Goal: Task Accomplishment & Management: Manage account settings

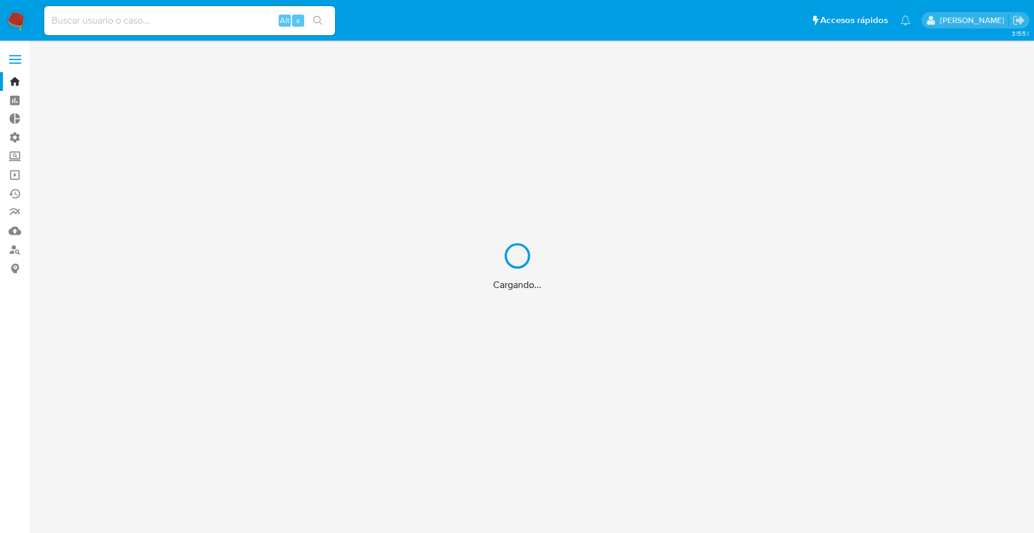
click at [211, 28] on div "Cargando..." at bounding box center [517, 266] width 1034 height 533
click at [201, 19] on div "Cargando..." at bounding box center [517, 266] width 1034 height 533
click at [199, 19] on div "Cargando..." at bounding box center [517, 266] width 1034 height 533
click at [184, 22] on div "Cargando..." at bounding box center [517, 266] width 1034 height 533
click at [184, 22] on input at bounding box center [189, 21] width 291 height 16
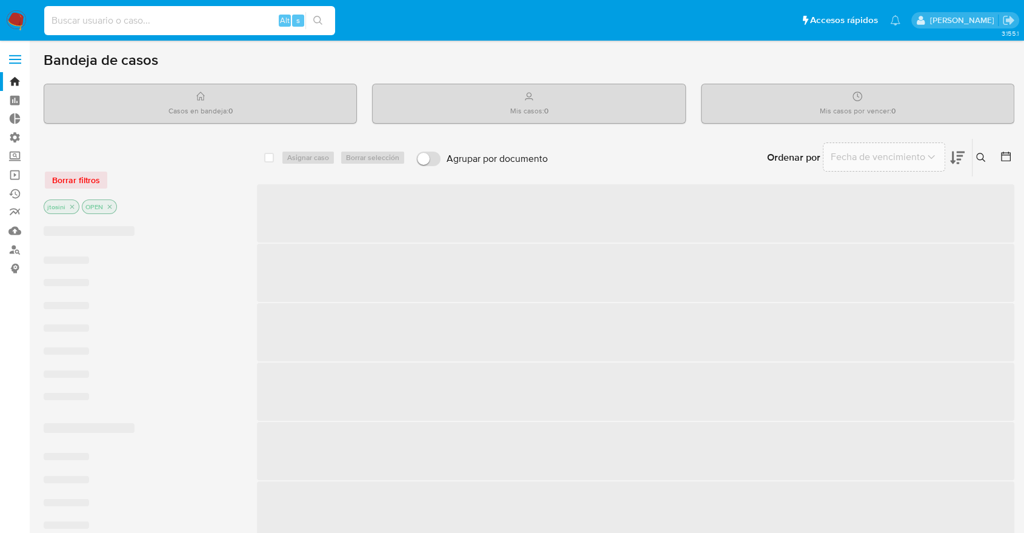
drag, startPoint x: 184, startPoint y: 22, endPoint x: 177, endPoint y: 23, distance: 7.3
click at [182, 23] on input at bounding box center [189, 21] width 291 height 16
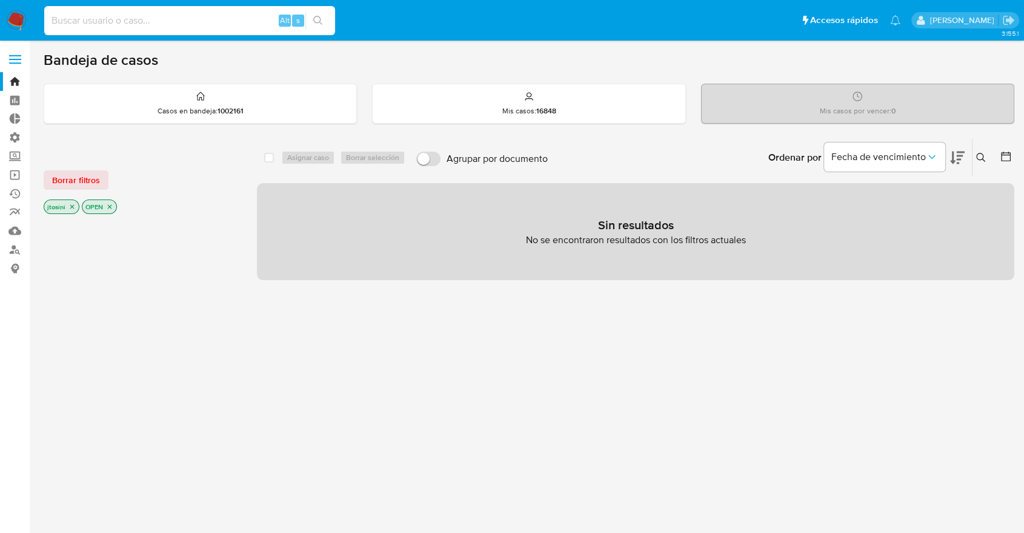
paste input "0O8SyXsctwco3j3tFbchJTaa"
type input "0O8SyXsctwco3j3tFbchJTaa"
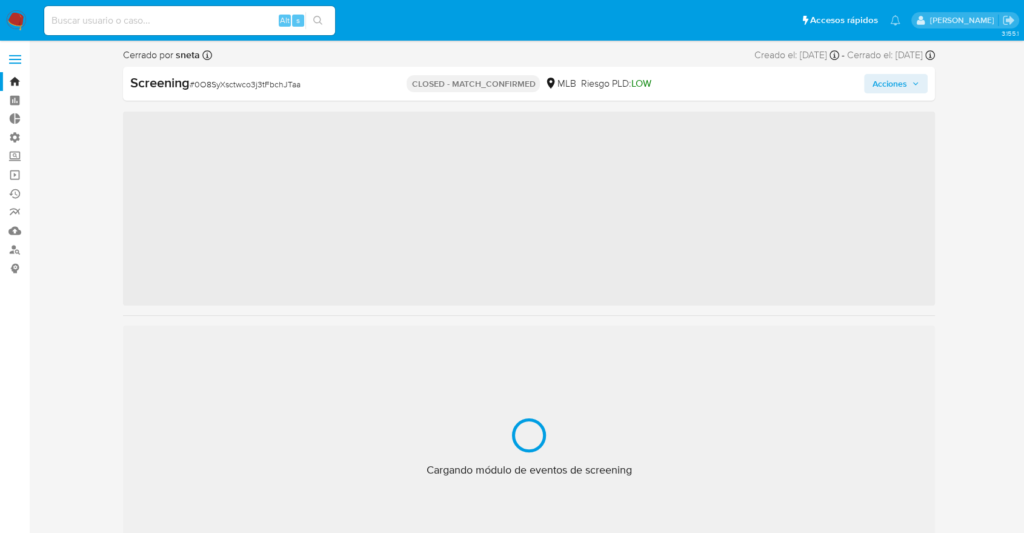
scroll to position [541, 0]
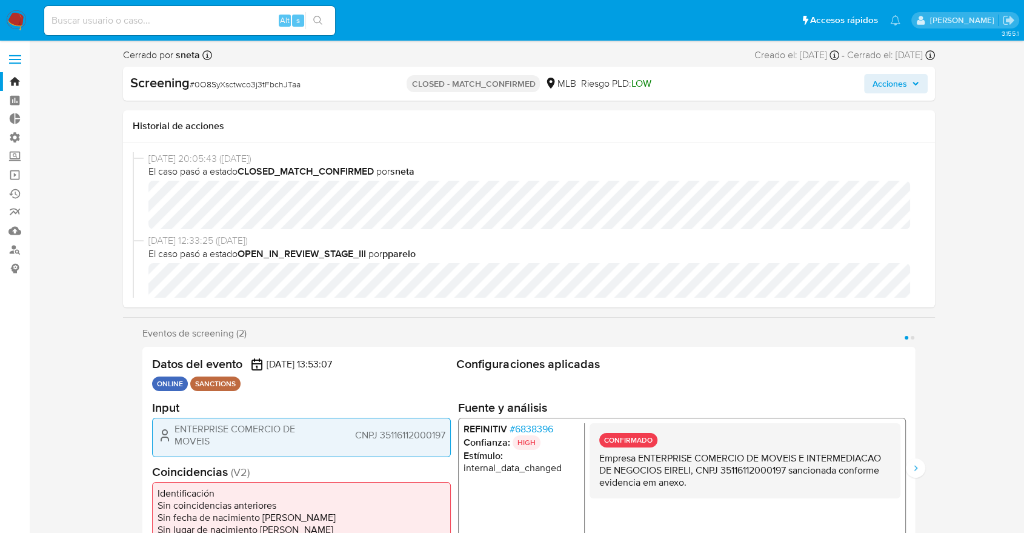
select select "10"
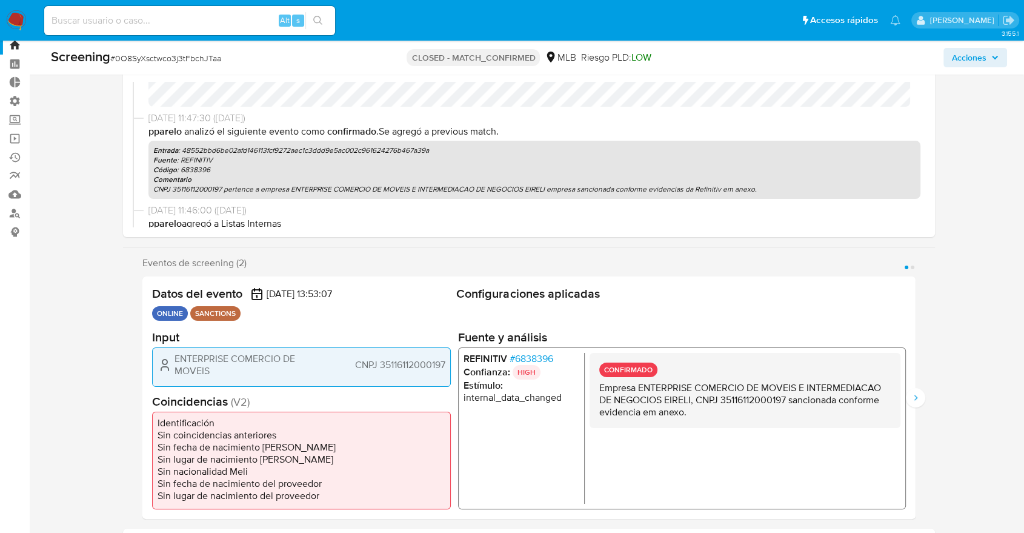
scroll to position [67, 0]
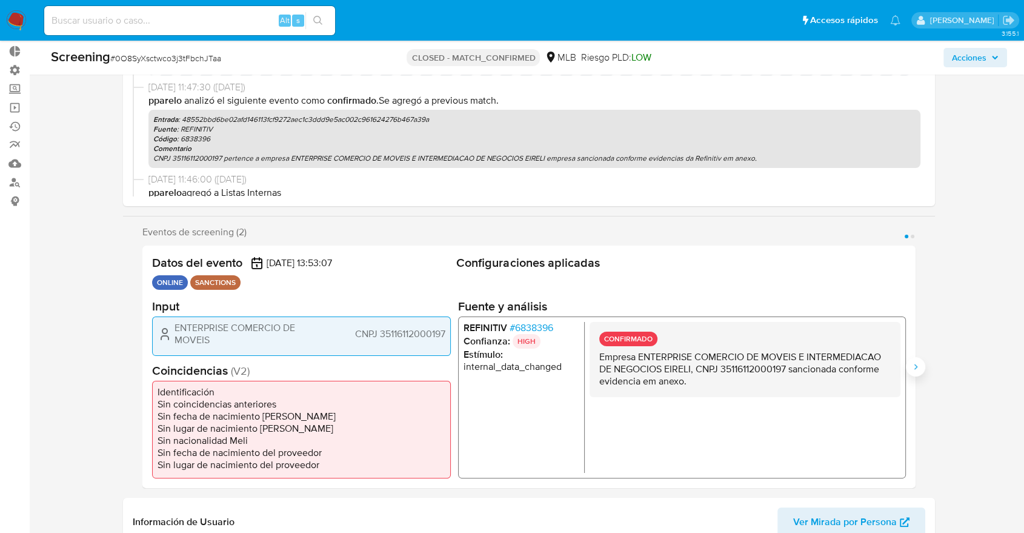
click at [922, 367] on button "Siguiente" at bounding box center [915, 366] width 19 height 19
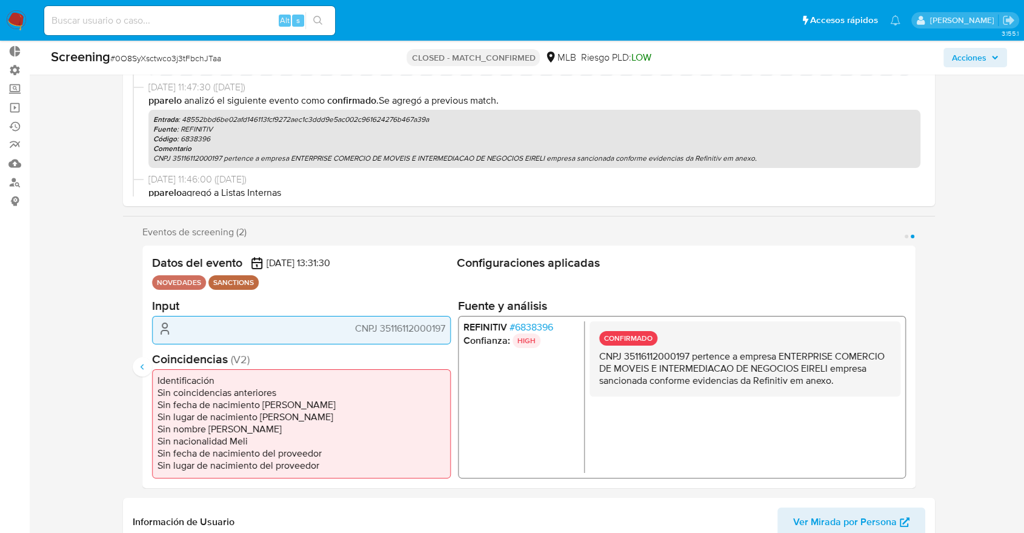
click at [131, 368] on div "Eventos de screening (2) Página 1 Página 2 Datos del evento [DATE] 13:53:07 ONL…" at bounding box center [529, 357] width 812 height 262
click at [136, 364] on button "Anterior" at bounding box center [142, 366] width 19 height 19
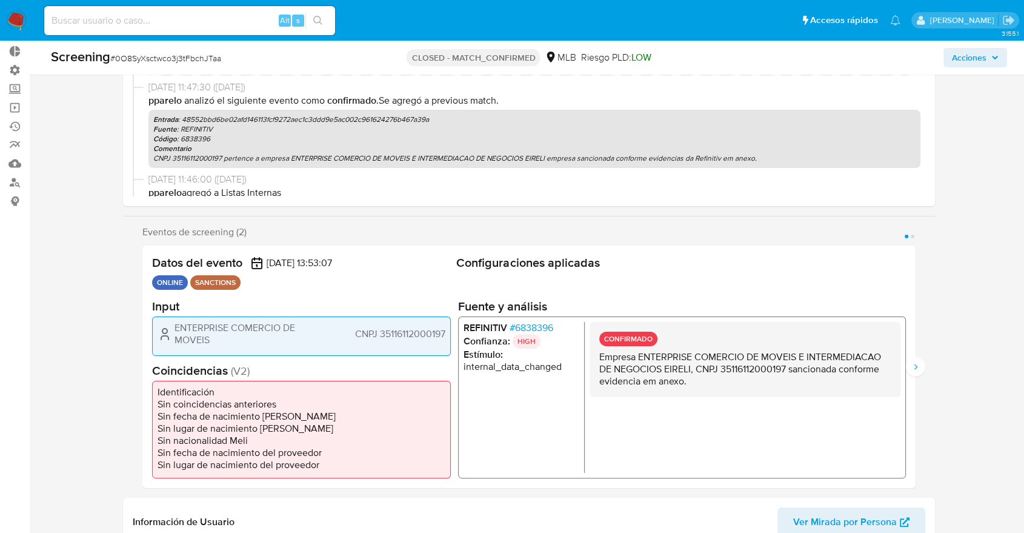
click at [454, 374] on div "Datos del evento [DATE] 13:53:07 ONLINE SANCTIONS Configuraciones aplicadas Inp…" at bounding box center [528, 366] width 773 height 242
click at [608, 381] on p "Empresa ENTERPRISE COMERCIO DE MOVEIS E INTERMEDIACAO DE NEGOCIOS EIRELI, CNPJ …" at bounding box center [744, 369] width 291 height 36
click at [655, 375] on p "Empresa ENTERPRISE COMERCIO DE MOVEIS E INTERMEDIACAO DE NEGOCIOS EIRELI, CNPJ …" at bounding box center [744, 369] width 291 height 36
drag, startPoint x: 928, startPoint y: 357, endPoint x: 922, endPoint y: 362, distance: 8.6
click at [925, 360] on div "Eventos de screening (2) Página 1 Página 2 Datos del evento [DATE] 13:53:07 ONL…" at bounding box center [529, 357] width 812 height 262
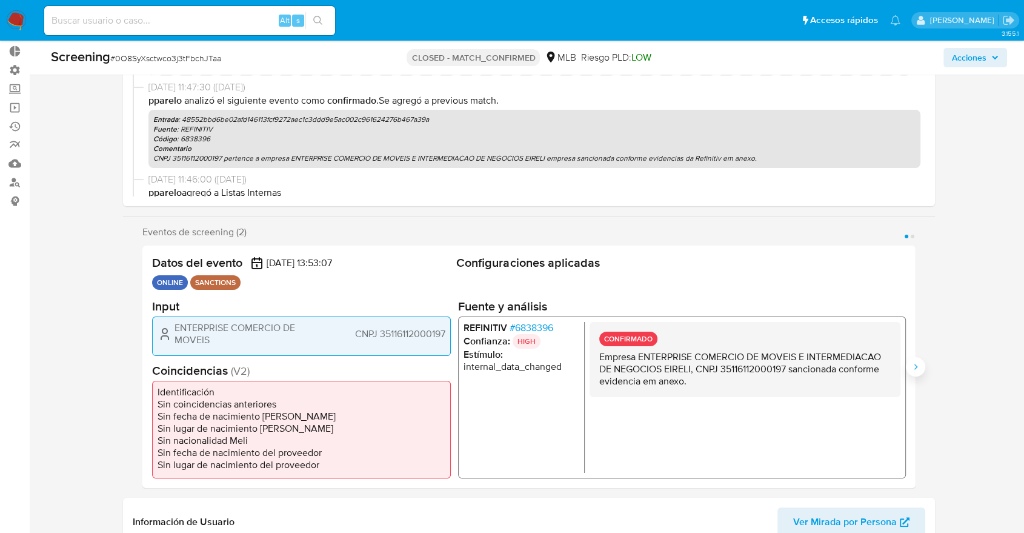
click at [922, 362] on button "Siguiente" at bounding box center [915, 366] width 19 height 19
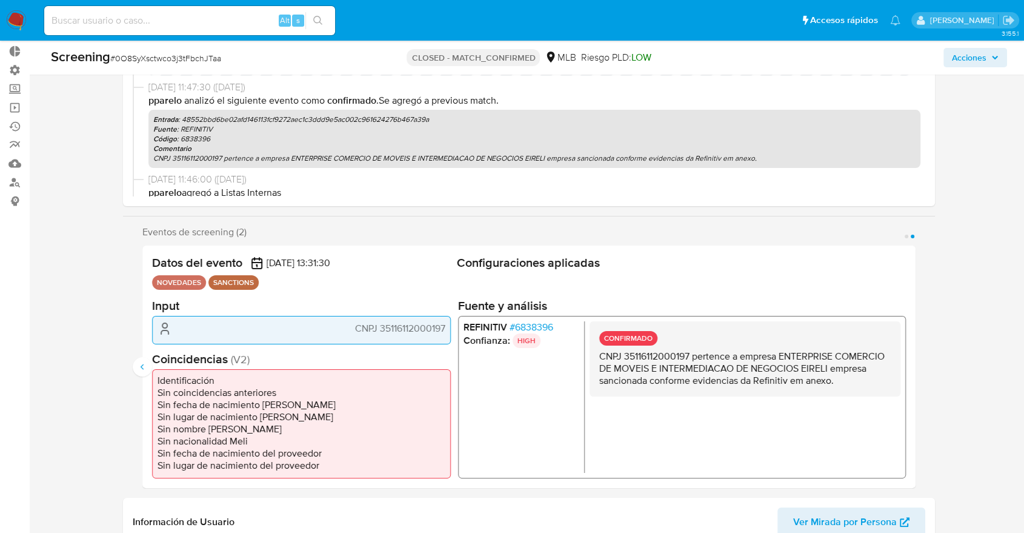
click at [889, 332] on div "CONFIRMADO CNPJ 35116112000197 pertence a empresa ENTERPRISE COMERCIO DE MOVEIS…" at bounding box center [745, 358] width 311 height 75
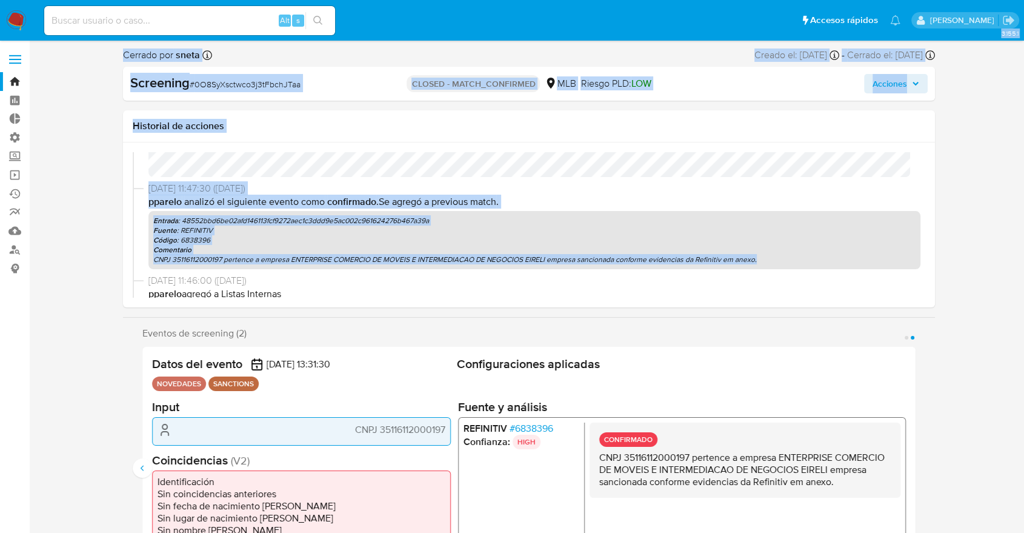
drag, startPoint x: 29, startPoint y: 302, endPoint x: 27, endPoint y: 295, distance: 8.1
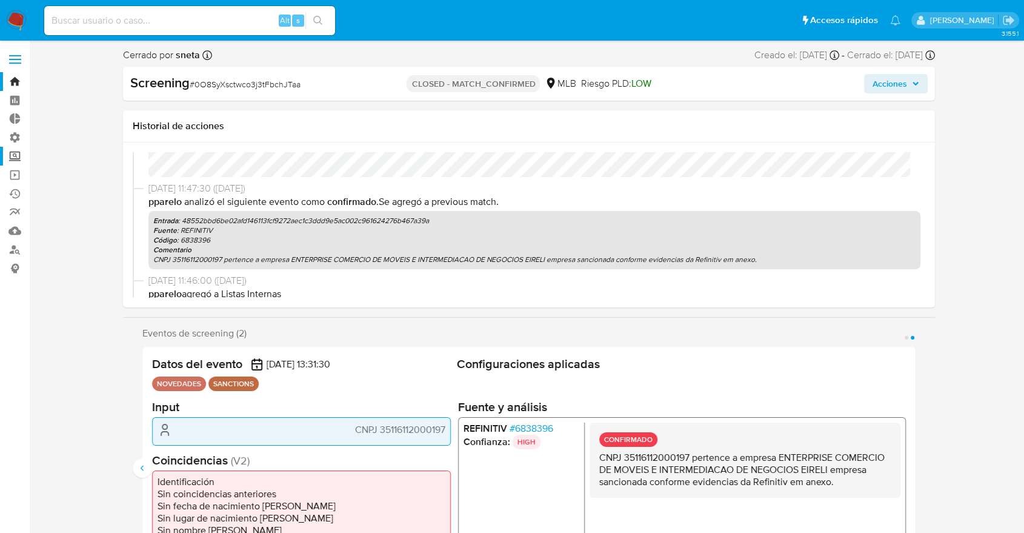
click at [14, 158] on label "Screening" at bounding box center [72, 156] width 144 height 19
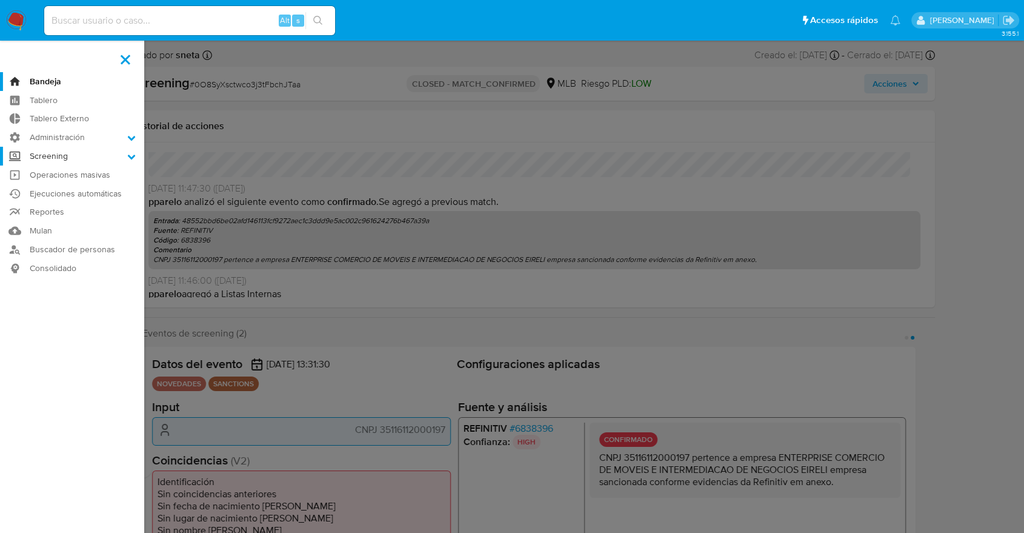
click at [0, 0] on input "Screening" at bounding box center [0, 0] width 0 height 0
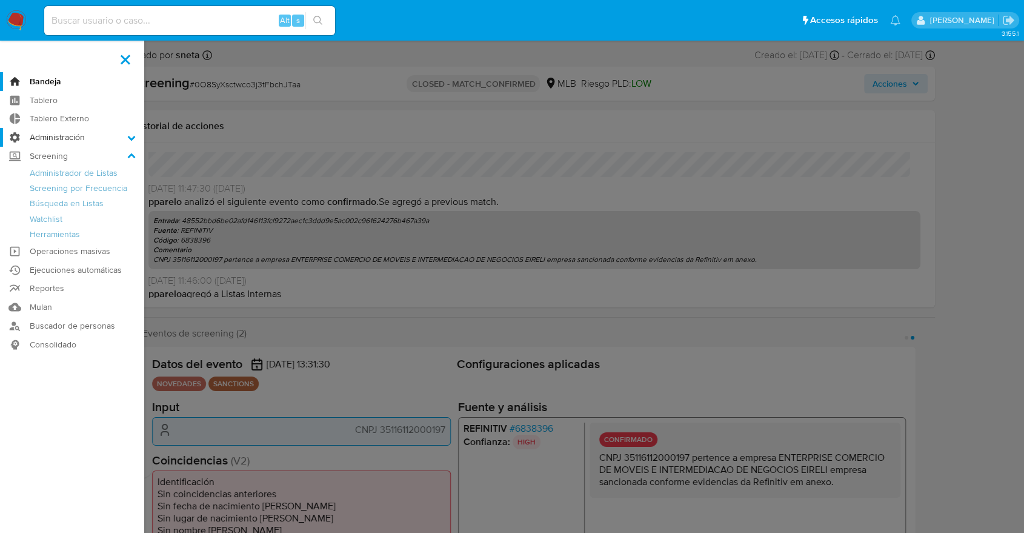
click at [13, 145] on label "Administración" at bounding box center [72, 137] width 144 height 19
click at [0, 0] on input "Administración" at bounding box center [0, 0] width 0 height 0
click at [72, 187] on link "Usuarios" at bounding box center [72, 185] width 144 height 15
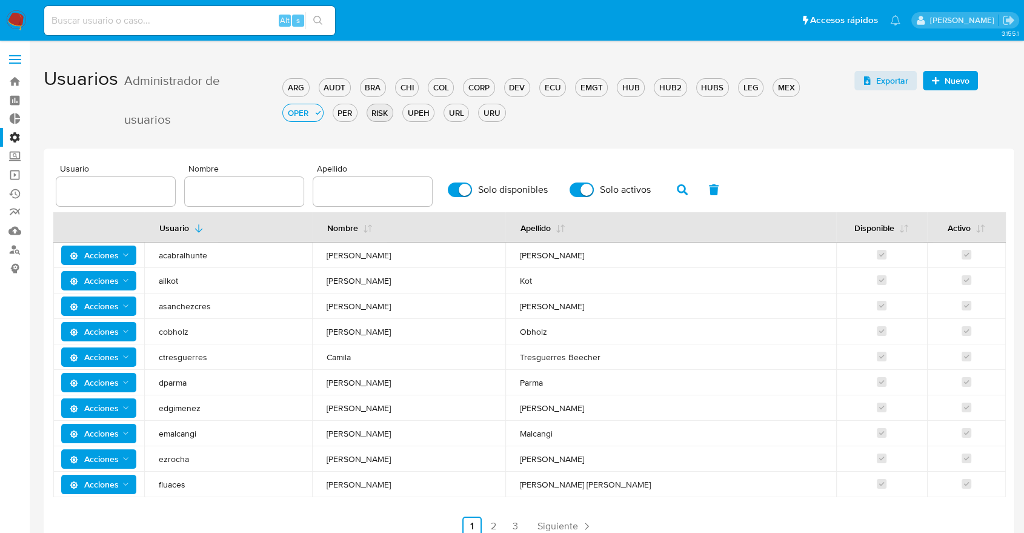
click at [367, 121] on button "RISK" at bounding box center [380, 113] width 27 height 18
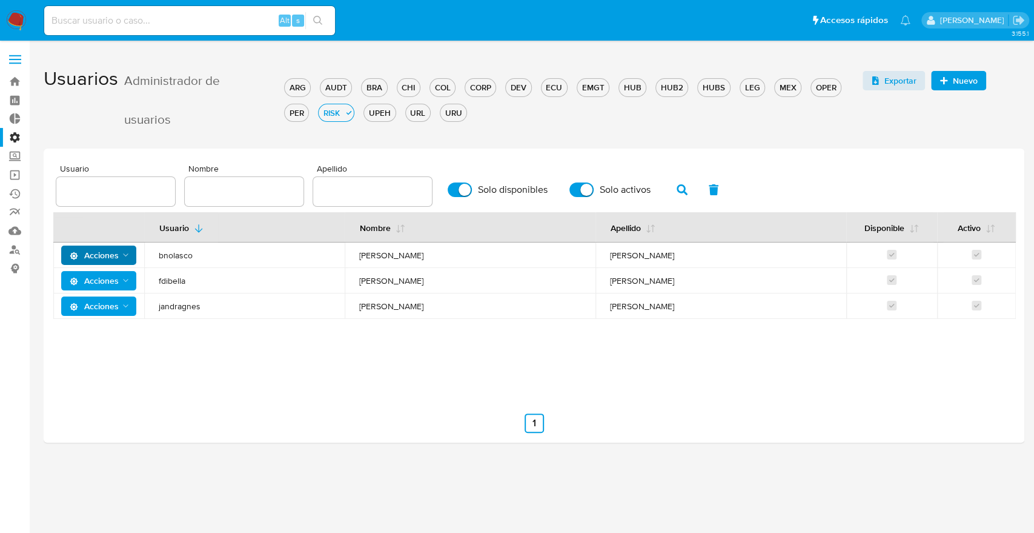
click at [115, 255] on span "Acciones" at bounding box center [94, 254] width 49 height 19
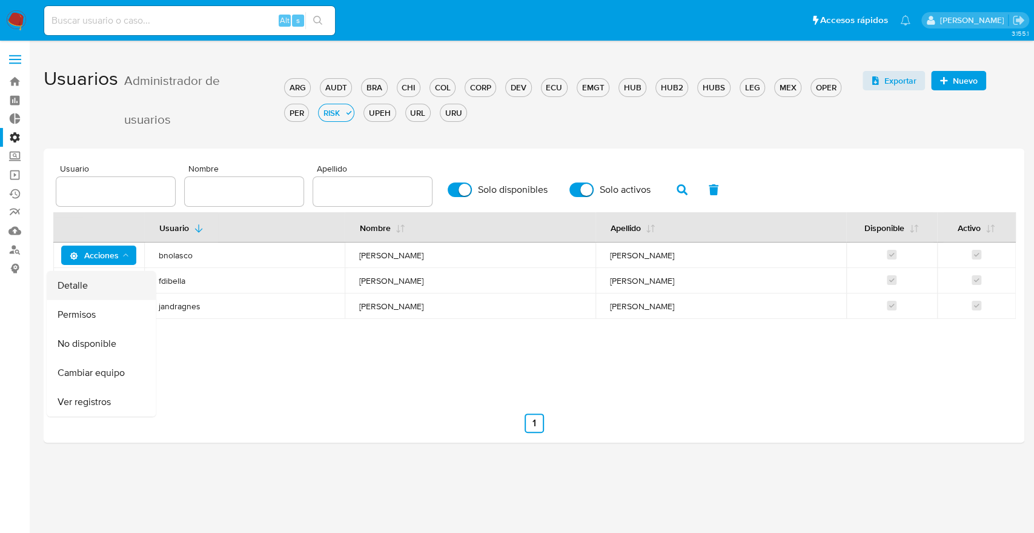
click at [107, 275] on button "Detalle" at bounding box center [101, 285] width 109 height 29
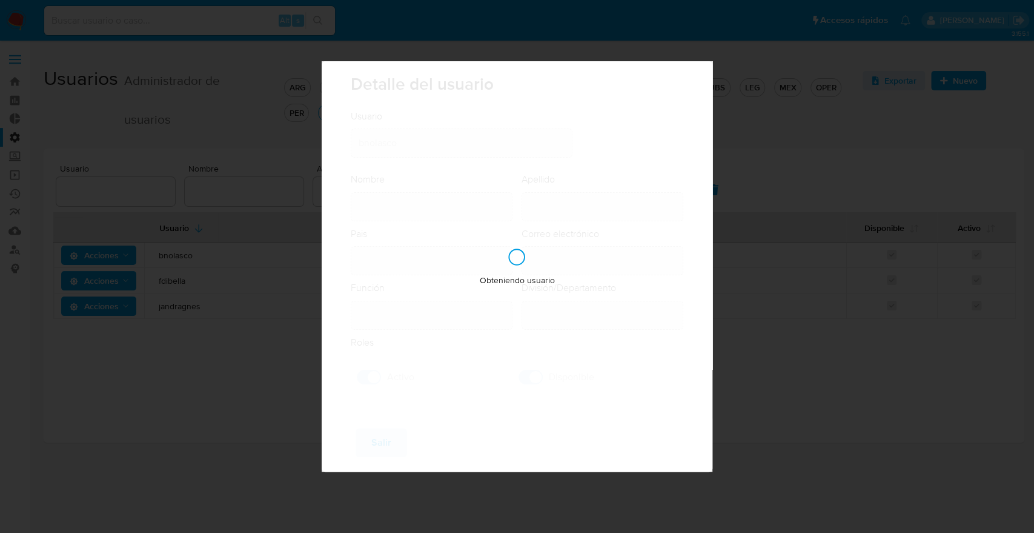
type input "Bernabe"
type input "Nolasco"
type input "Argentina"
type input "bernabe.nolasco@mercadolibre.com"
type input "Gerente Senior (80001634)"
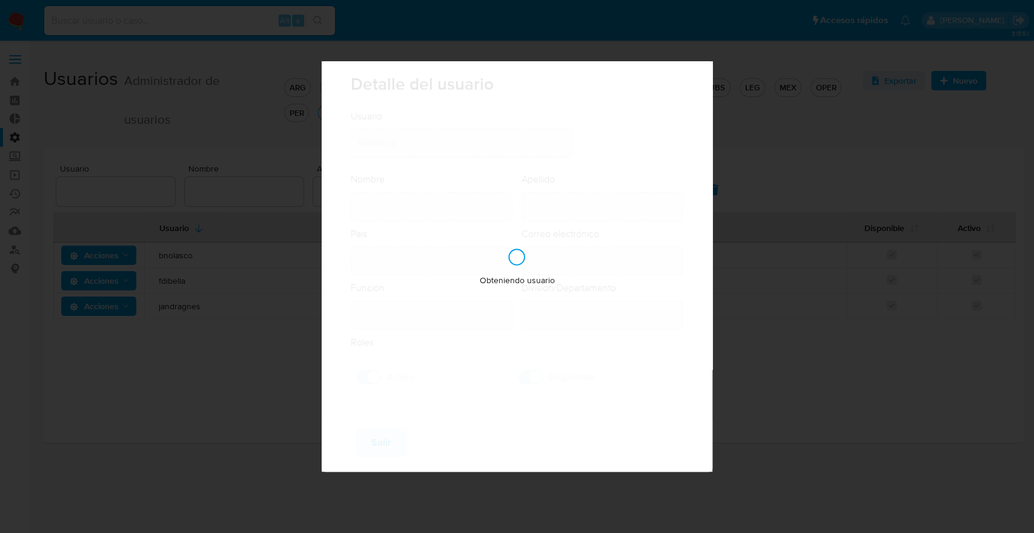
type input "Risk & Compliance Regulatory Risk"
checkbox input "true"
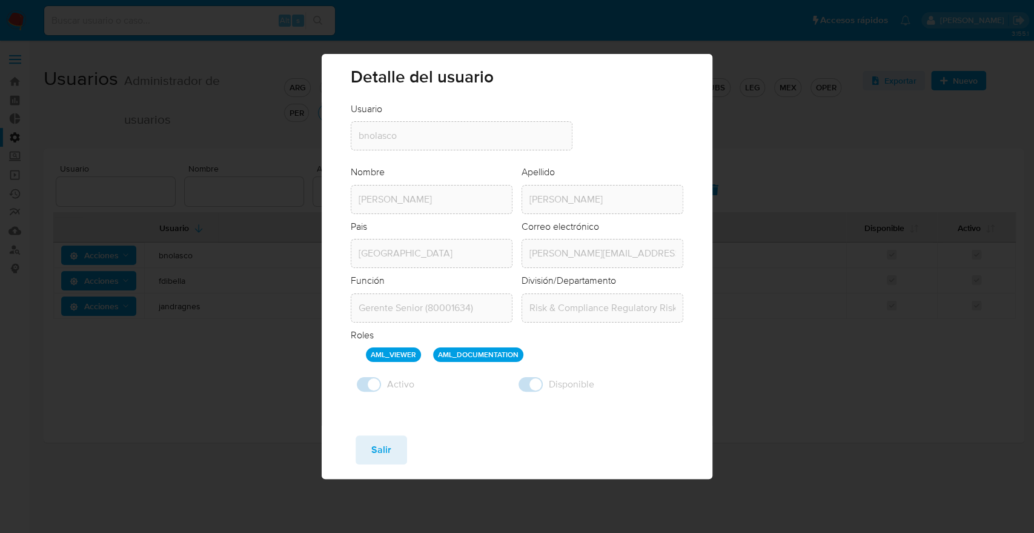
click at [278, 246] on div "Detalle del usuario Usuario Usuario bnolasco Nombre Nombre Bernabe Apellido Ape…" at bounding box center [517, 266] width 1034 height 533
click at [394, 444] on button "Salir" at bounding box center [382, 449] width 52 height 29
checkbox input "false"
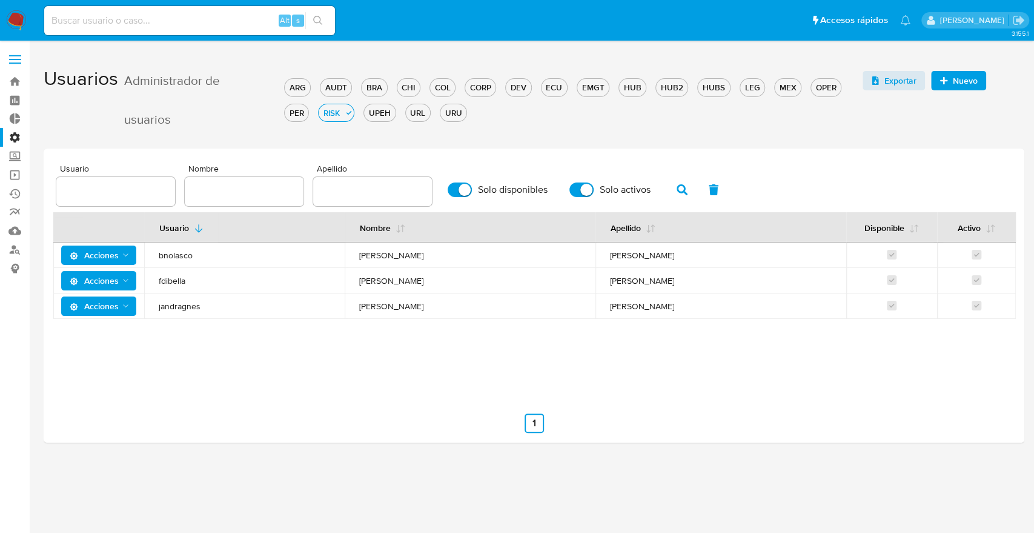
click at [291, 395] on div "Usuario Nombre Apellido Solo disponibles Solo activos Usuario Nombre Apellido D…" at bounding box center [534, 298] width 962 height 268
